Goal: Information Seeking & Learning: Learn about a topic

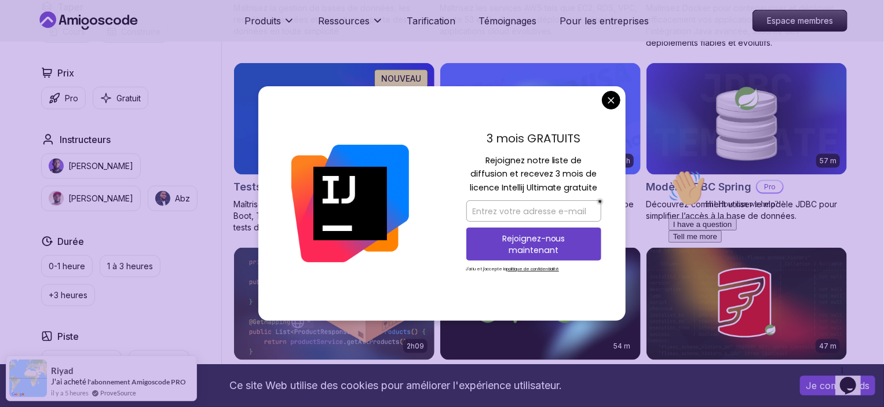
scroll to position [695, 0]
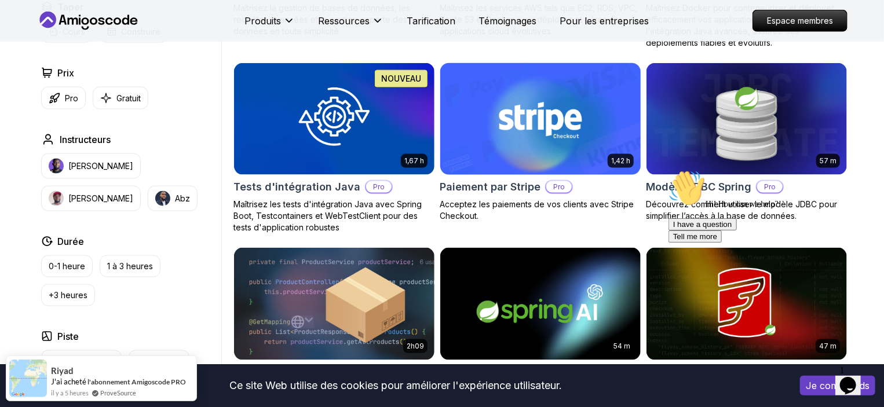
drag, startPoint x: 607, startPoint y: 98, endPoint x: 555, endPoint y: 74, distance: 57.5
click at [607, 98] on body "Texte d'origine Évaluez cette traduction Votre avis nous aidera à améliorer Goo…" at bounding box center [442, 265] width 884 height 1920
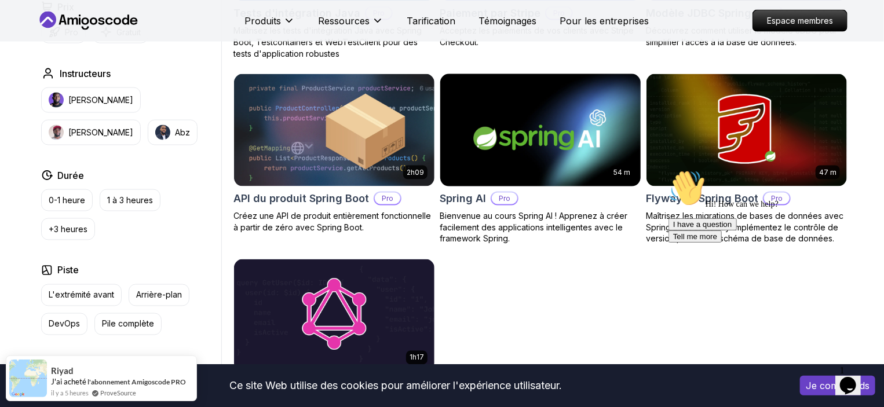
scroll to position [927, 0]
